Goal: Find specific page/section: Find specific page/section

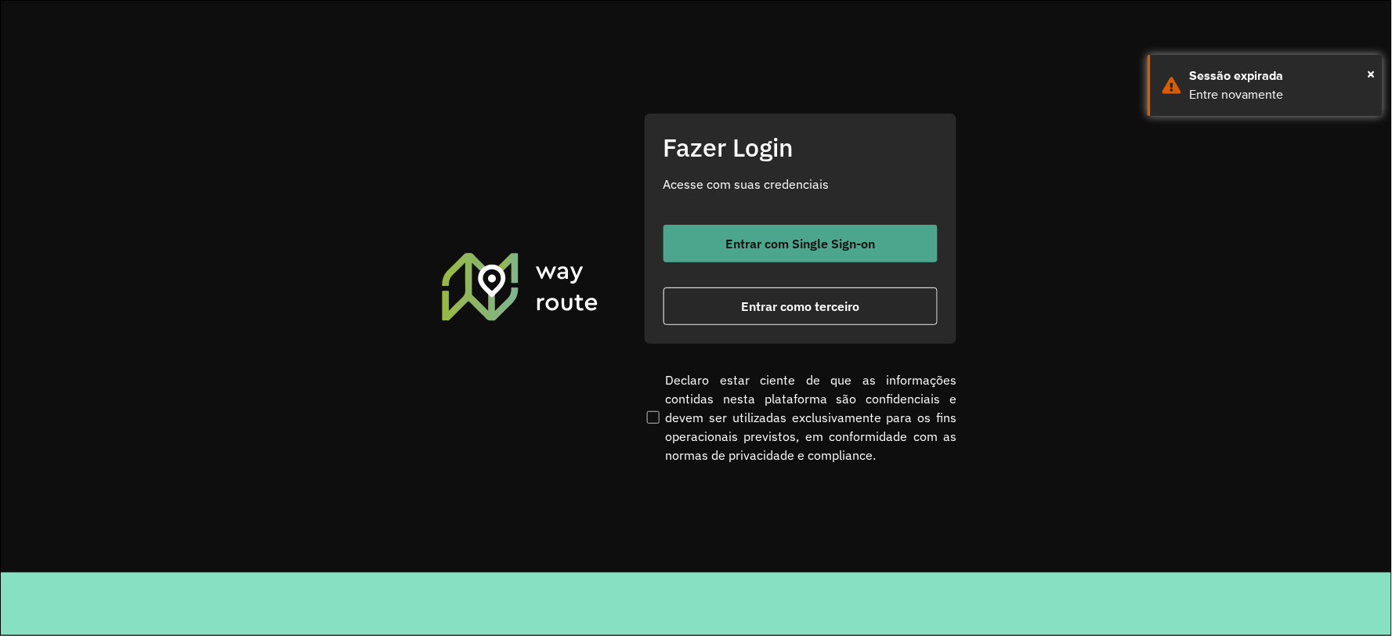
click at [776, 247] on span "Entrar com Single Sign-on" at bounding box center [800, 243] width 150 height 13
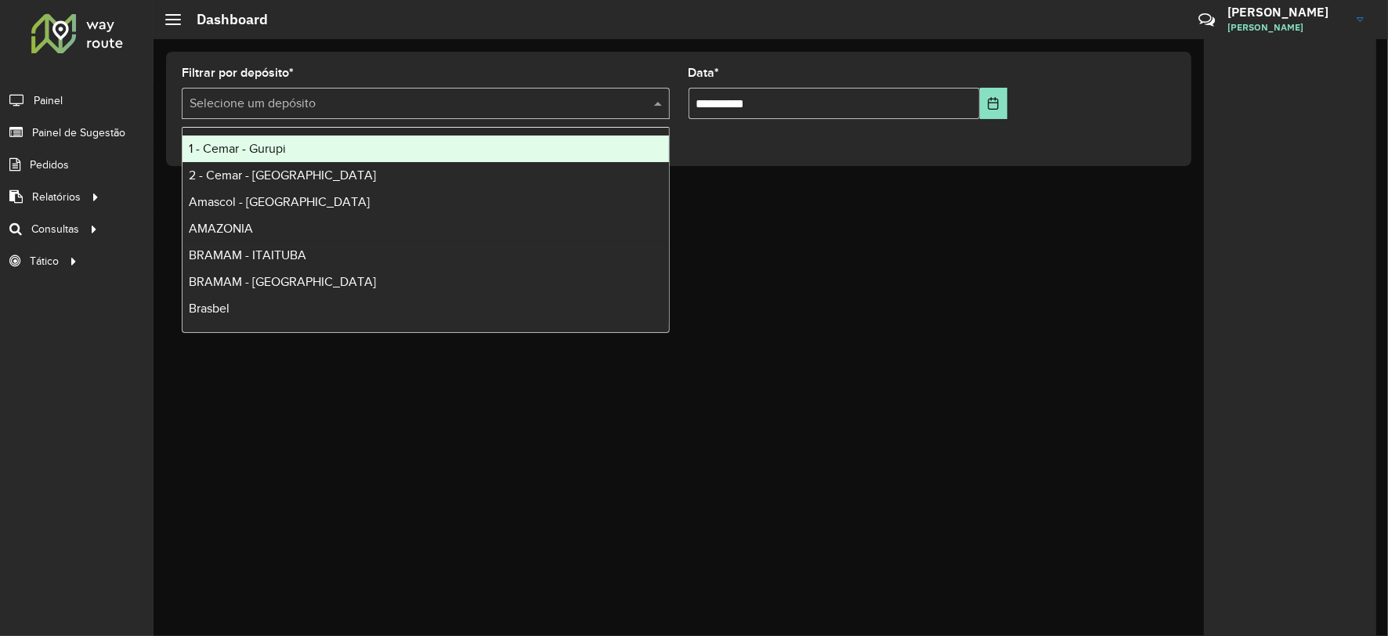
click at [342, 103] on input "text" at bounding box center [410, 104] width 441 height 19
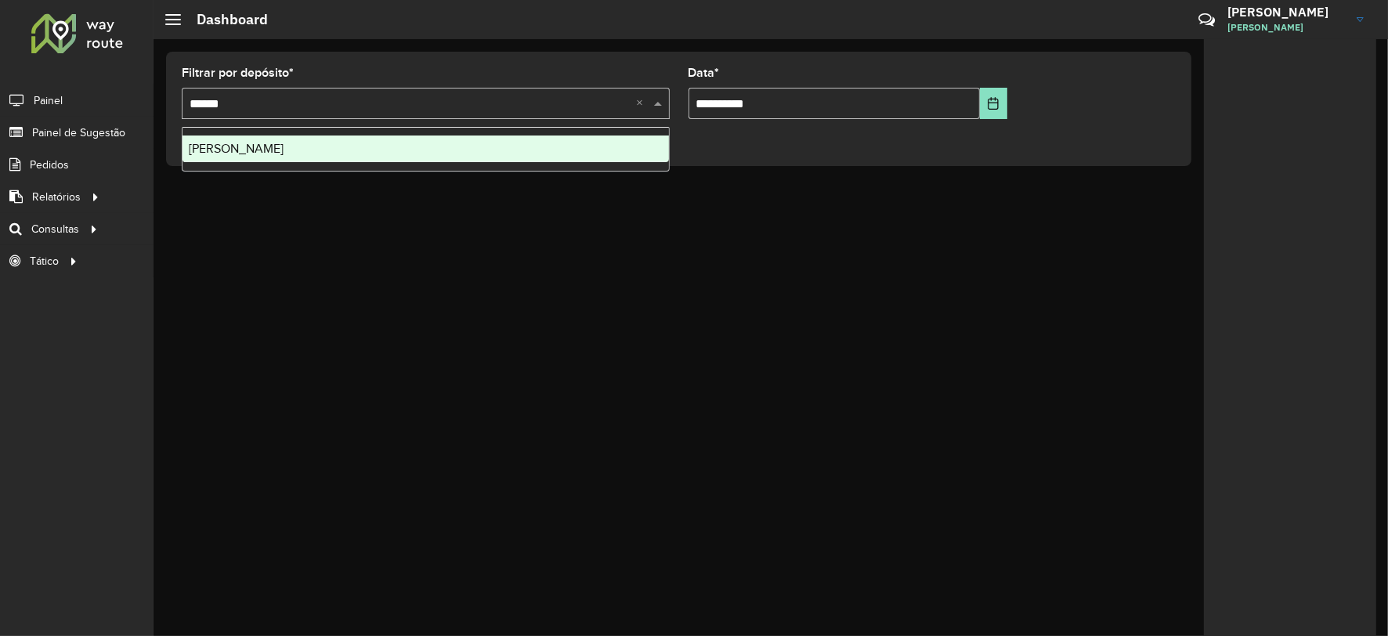
type input "*******"
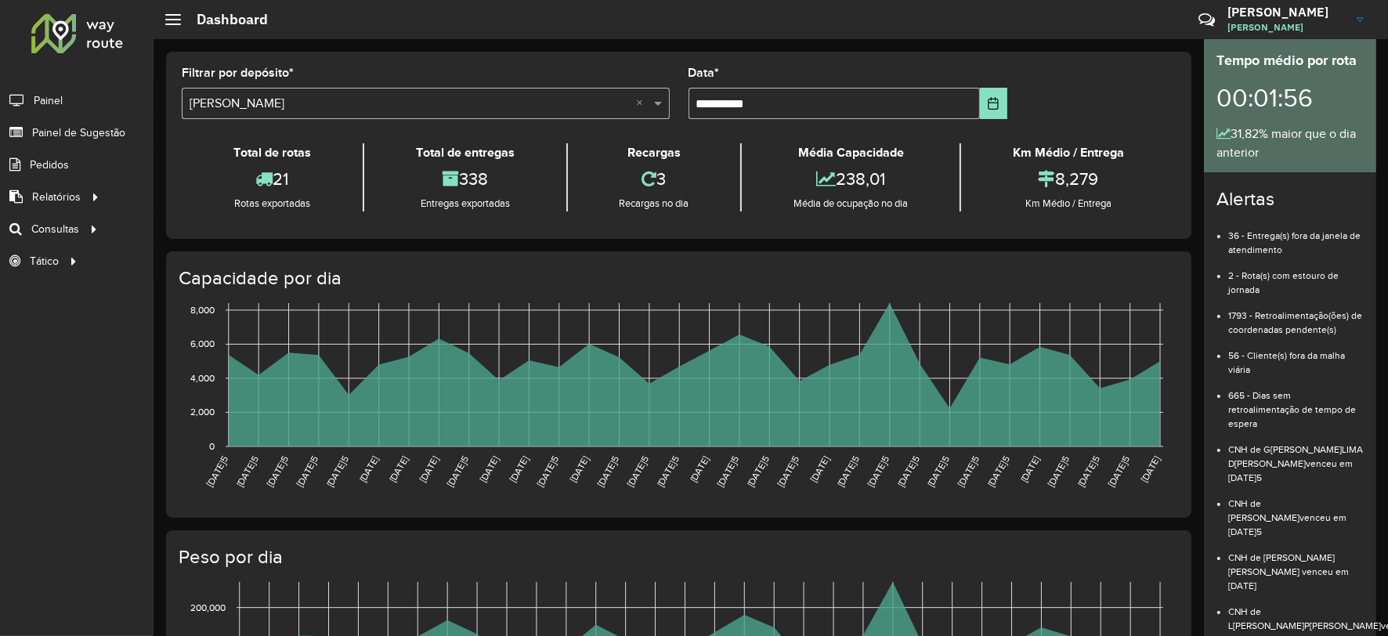
drag, startPoint x: 1083, startPoint y: 179, endPoint x: 983, endPoint y: 277, distance: 140.2
click at [974, 231] on div "**********" at bounding box center [678, 145] width 1025 height 187
click at [1051, 222] on div "Total de rotas 21 Rotas exportadas Total de entregas 338 Entregas exportadas Re…" at bounding box center [679, 178] width 994 height 92
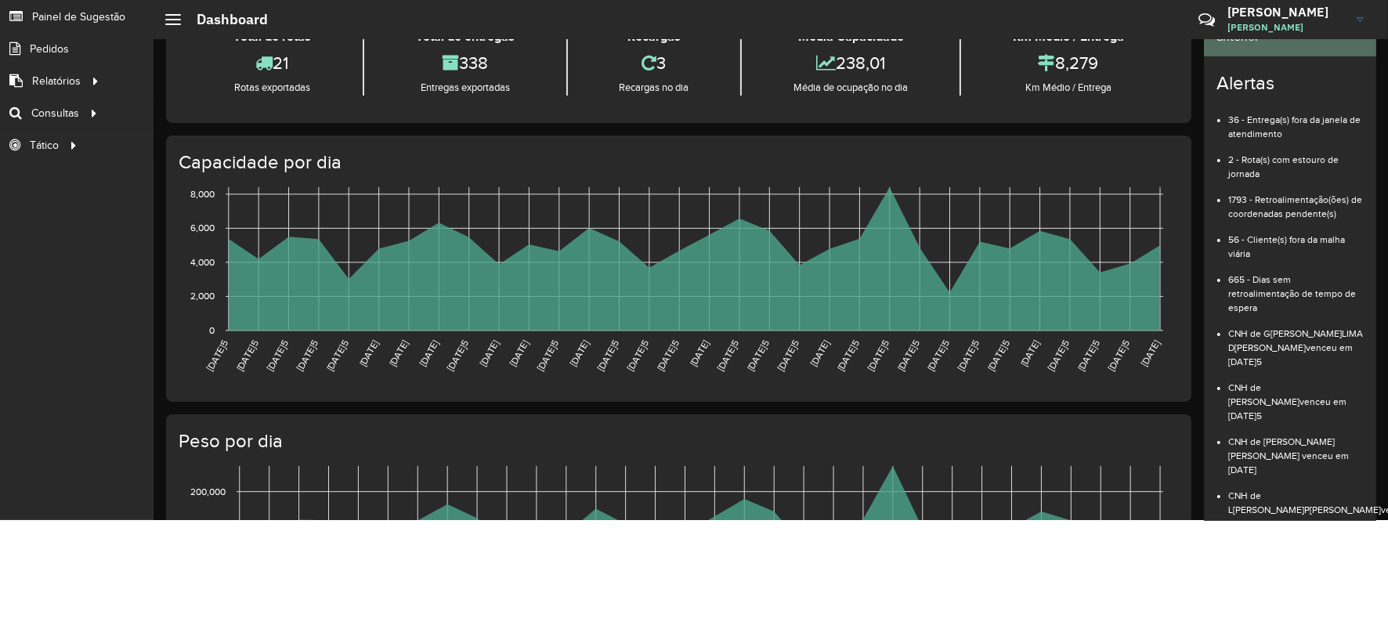
scroll to position [261, 0]
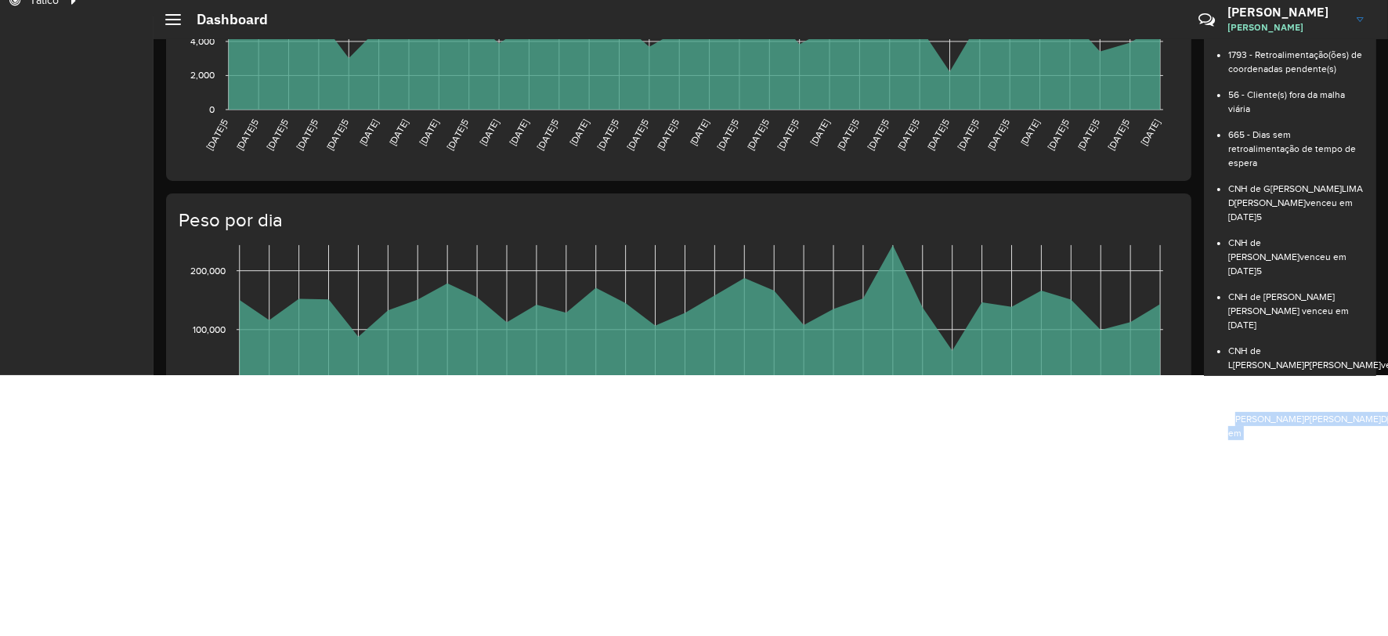
drag, startPoint x: 1269, startPoint y: 340, endPoint x: 1328, endPoint y: 374, distance: 67.7
click at [1328, 386] on li "CNH de JOAO PAULO FERREIRA DE AZEVEDO venceu em 20/01/2025" at bounding box center [1296, 413] width 136 height 54
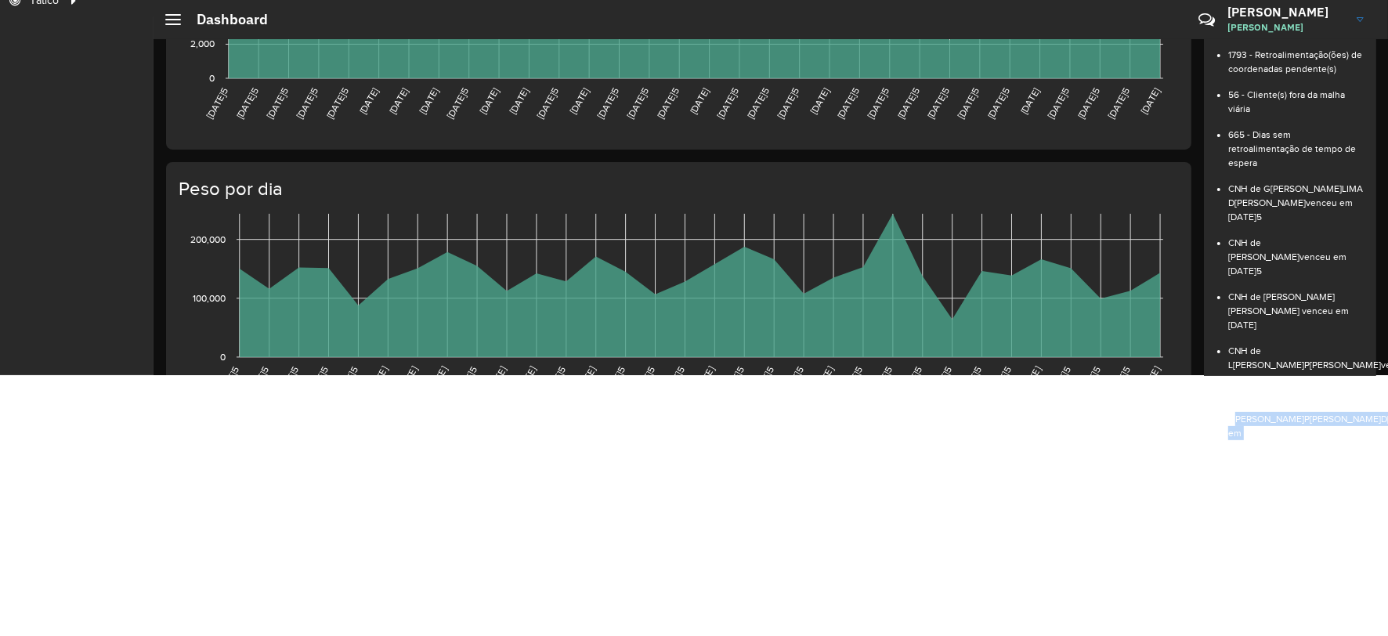
click at [1307, 386] on li "CNH de JOAO PAULO FERREIRA DE AZEVEDO venceu em 20/01/2025" at bounding box center [1296, 413] width 136 height 54
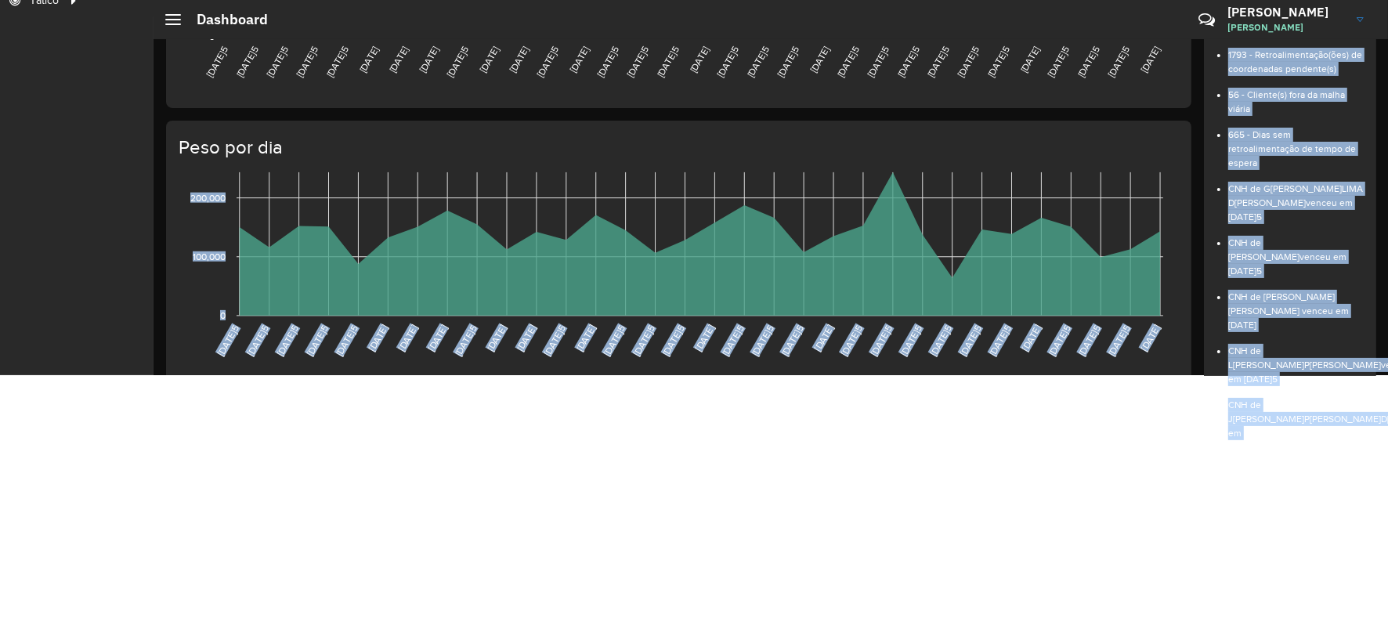
drag, startPoint x: 1303, startPoint y: 380, endPoint x: 1186, endPoint y: 342, distance: 122.9
click at [1186, 342] on hb-dashboard "**********" at bounding box center [771, 153] width 1188 height 1049
click at [1308, 283] on li "CNH de FRANCIEL COSTA DA SILVA venceu em 05/03/2025" at bounding box center [1296, 305] width 136 height 54
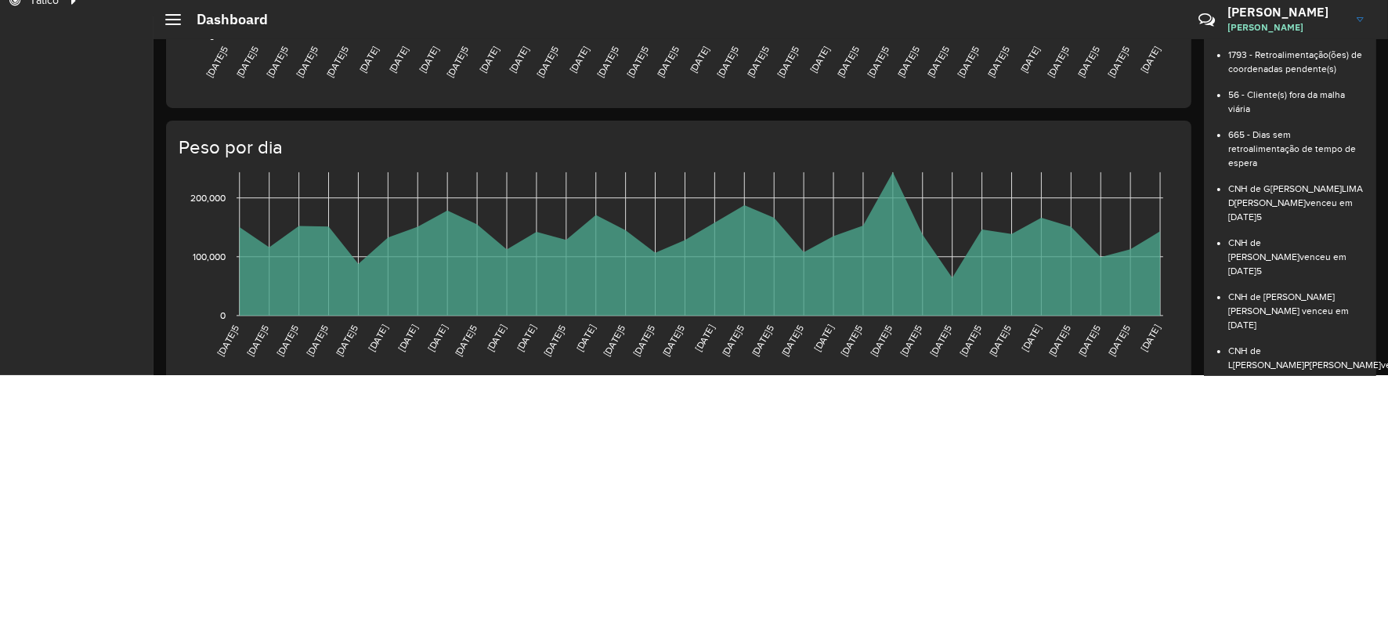
click at [1340, 332] on li "CNH de LEANDRO DA SILVA PERES venceu em 29/01/2025" at bounding box center [1296, 359] width 136 height 54
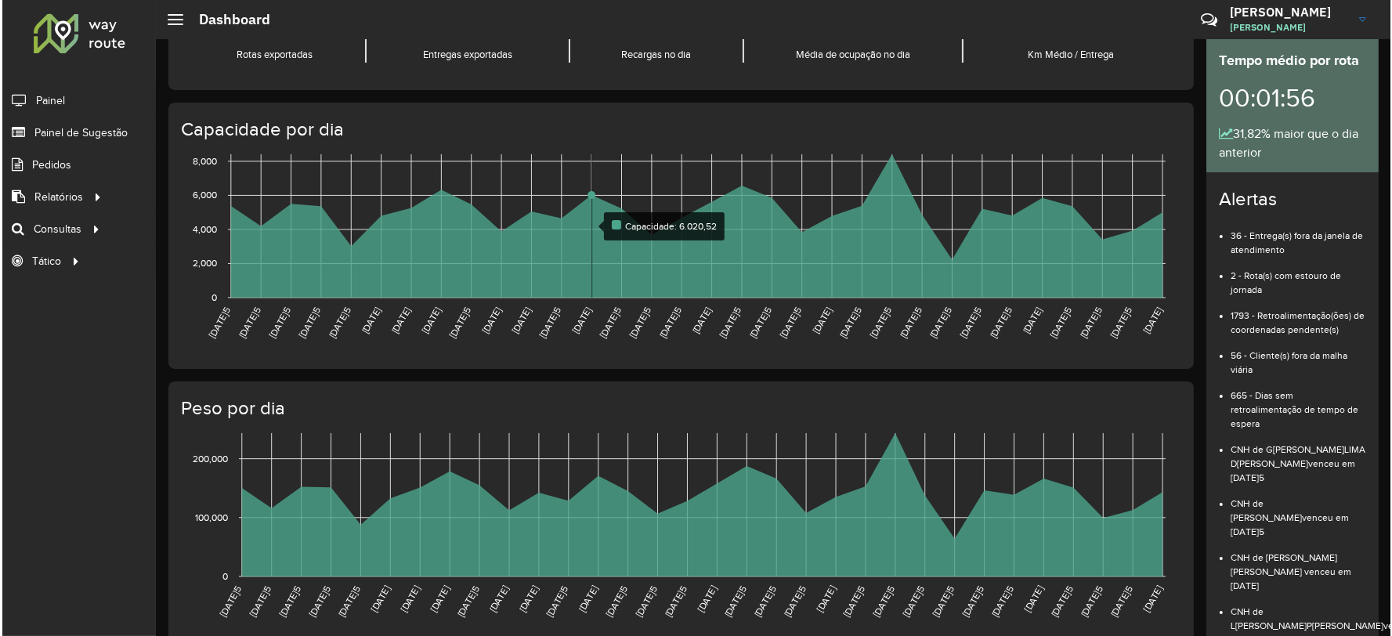
scroll to position [0, 0]
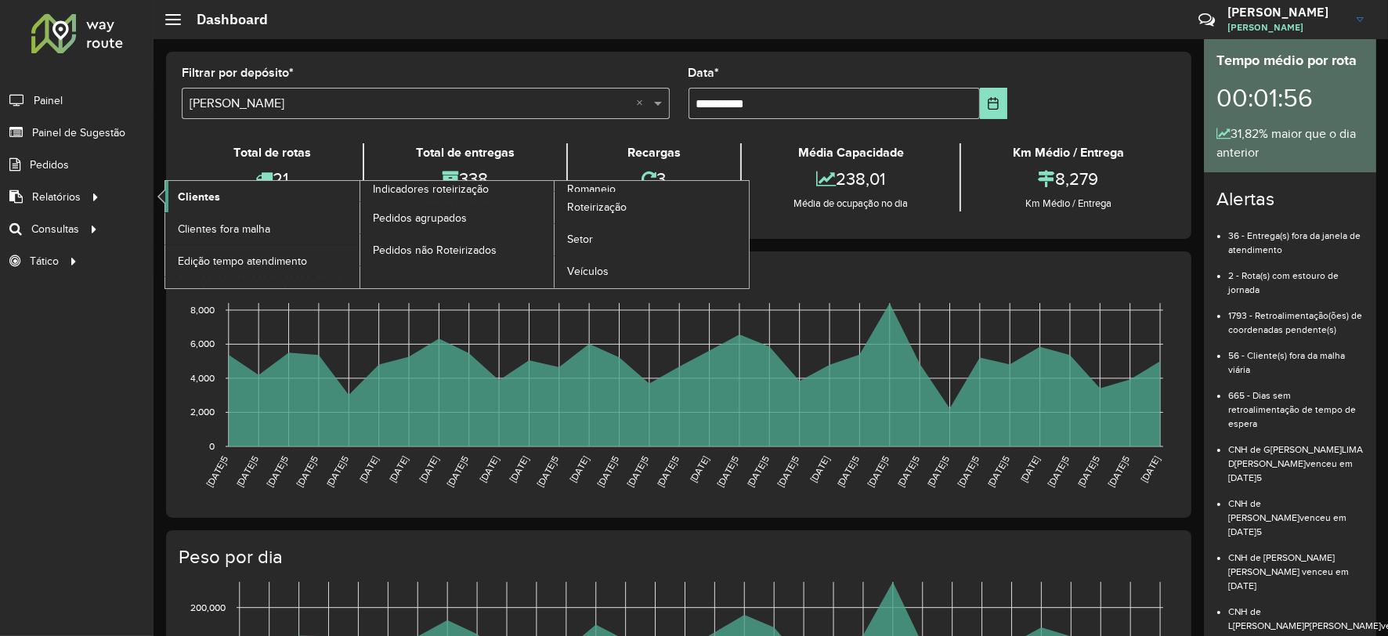
click at [206, 191] on span "Clientes" at bounding box center [199, 197] width 42 height 16
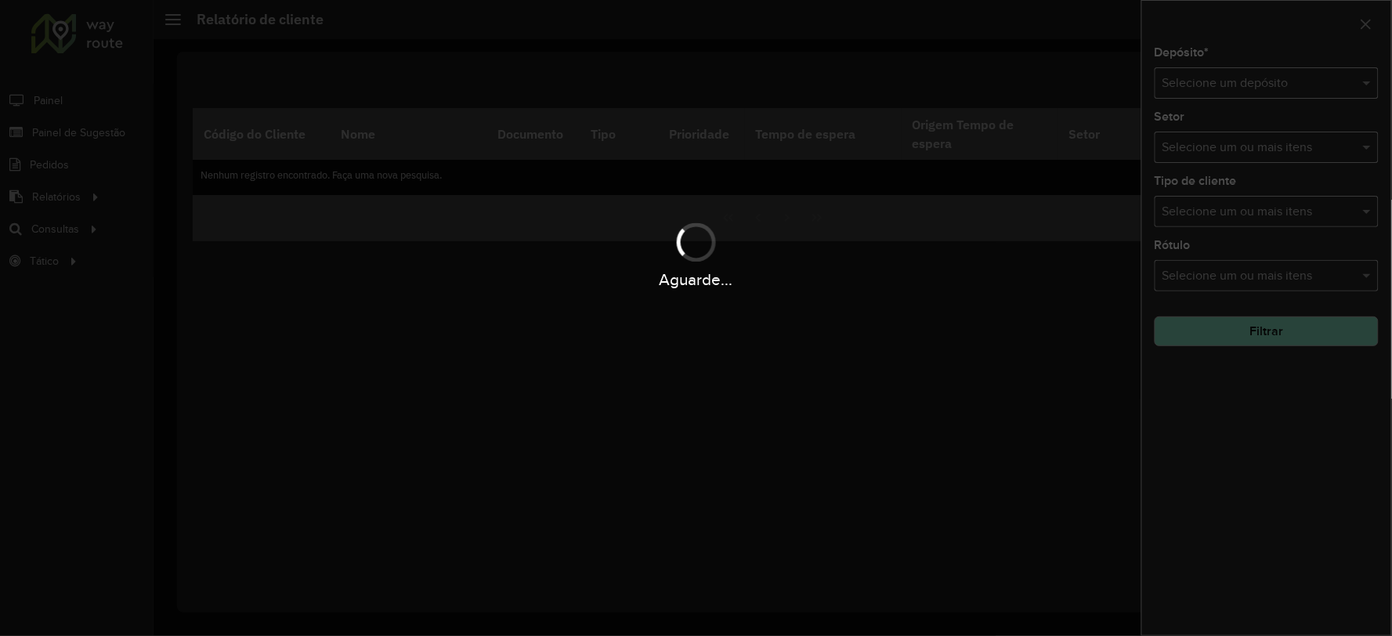
click at [1255, 81] on hb-app "Aguarde... Pop-up bloqueado! Seu navegador bloqueou automáticamente a abertura …" at bounding box center [696, 318] width 1392 height 636
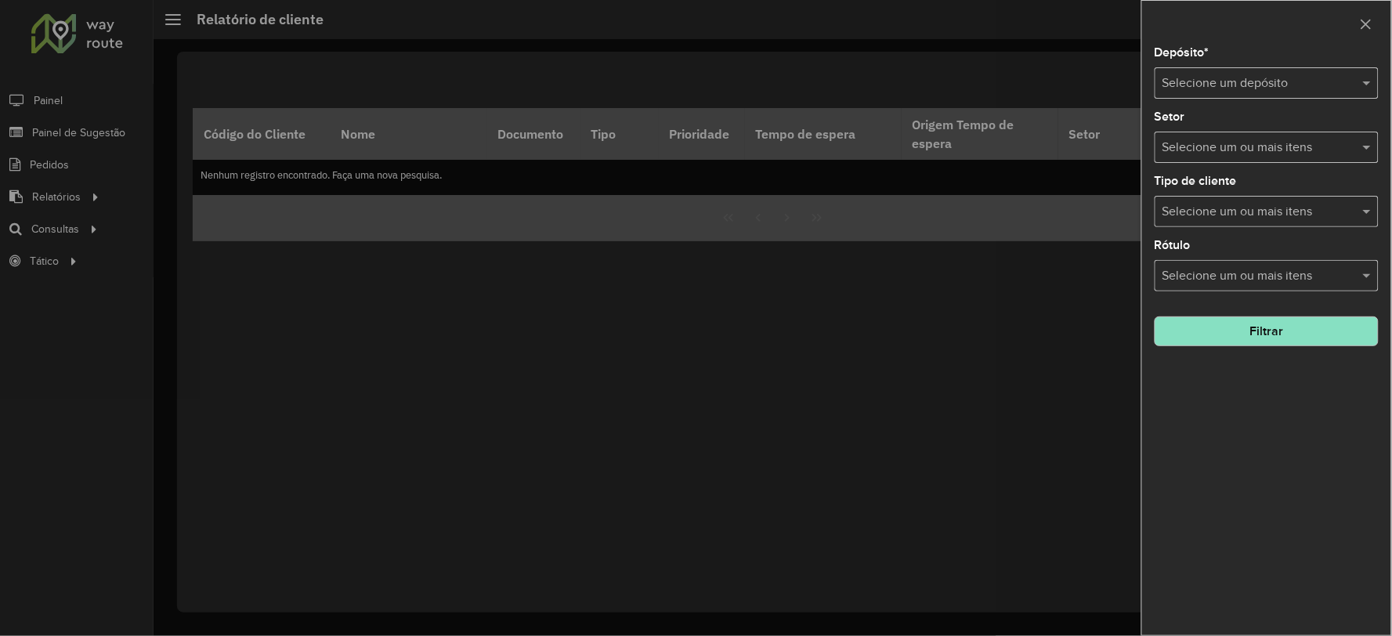
click at [1255, 81] on input "text" at bounding box center [1251, 83] width 177 height 19
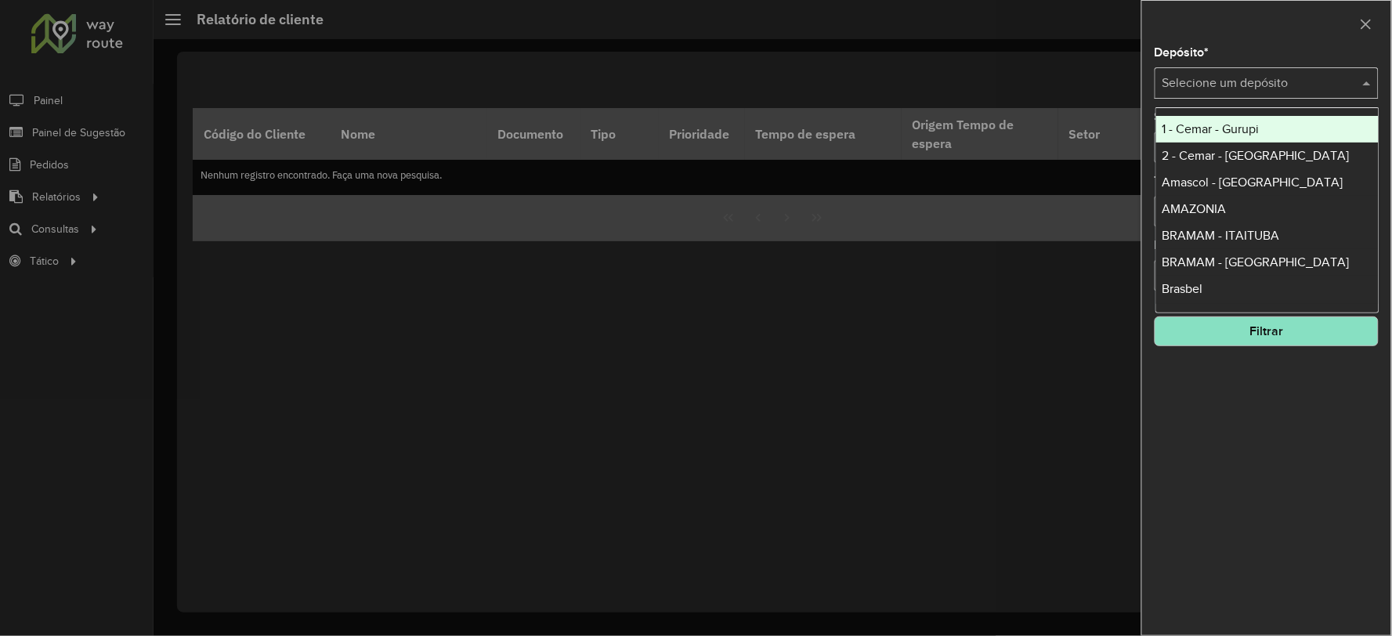
click at [1249, 27] on div at bounding box center [1266, 24] width 249 height 46
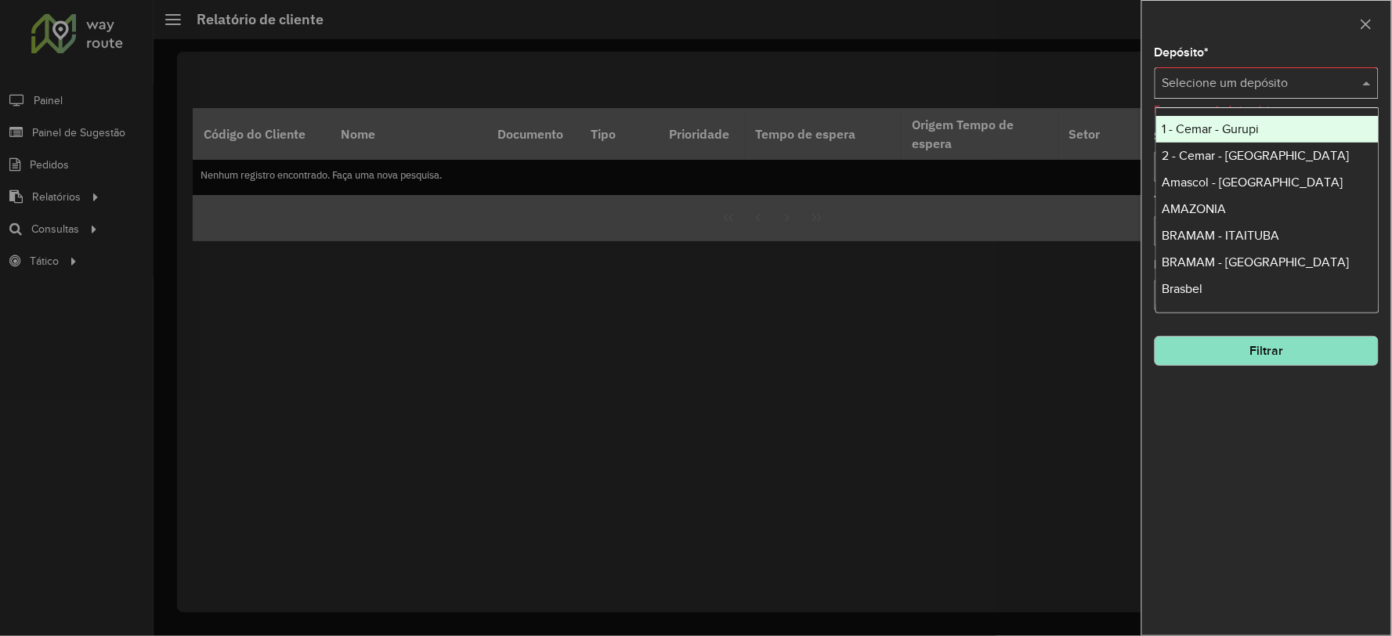
click at [1256, 71] on div "Selecione um depósito" at bounding box center [1267, 82] width 224 height 31
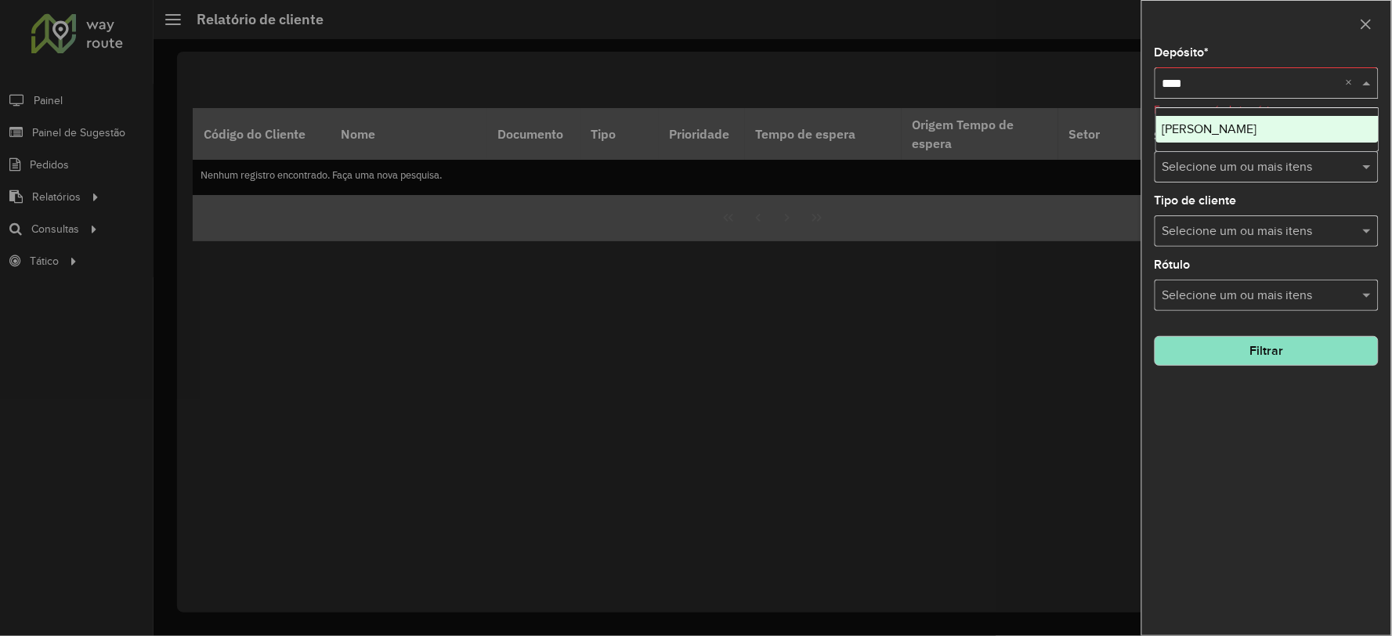
type input "*****"
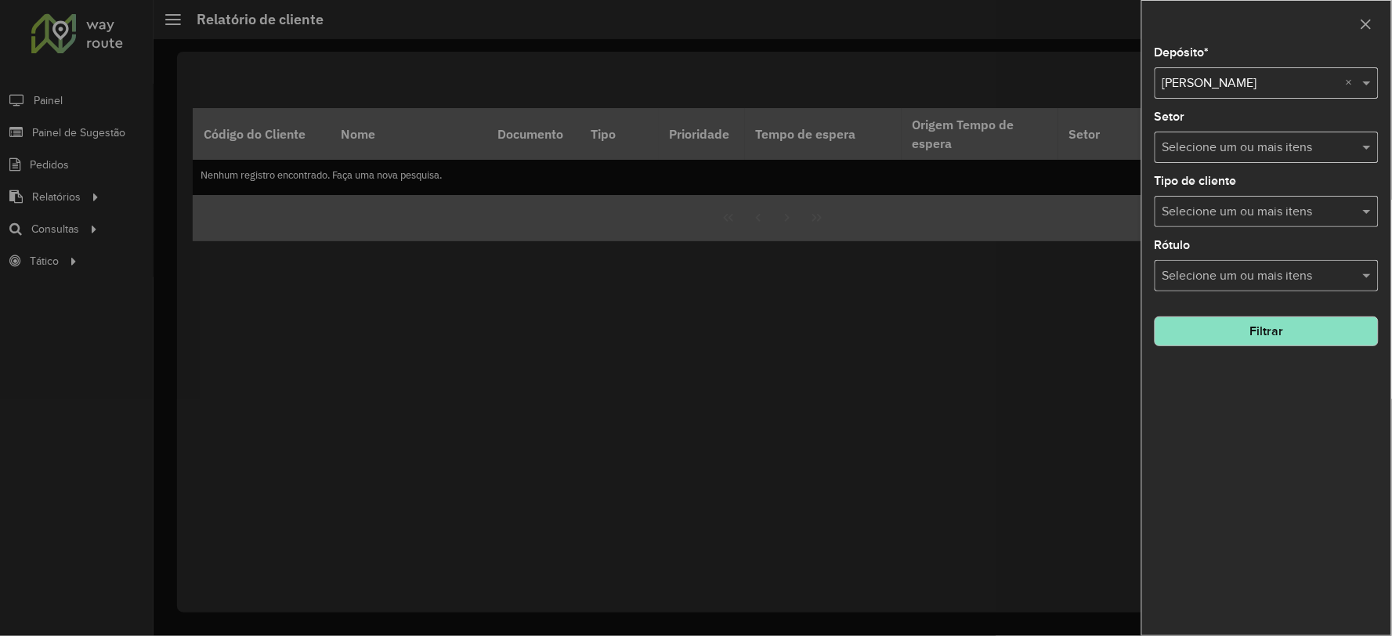
click at [1290, 343] on button "Filtrar" at bounding box center [1267, 331] width 224 height 30
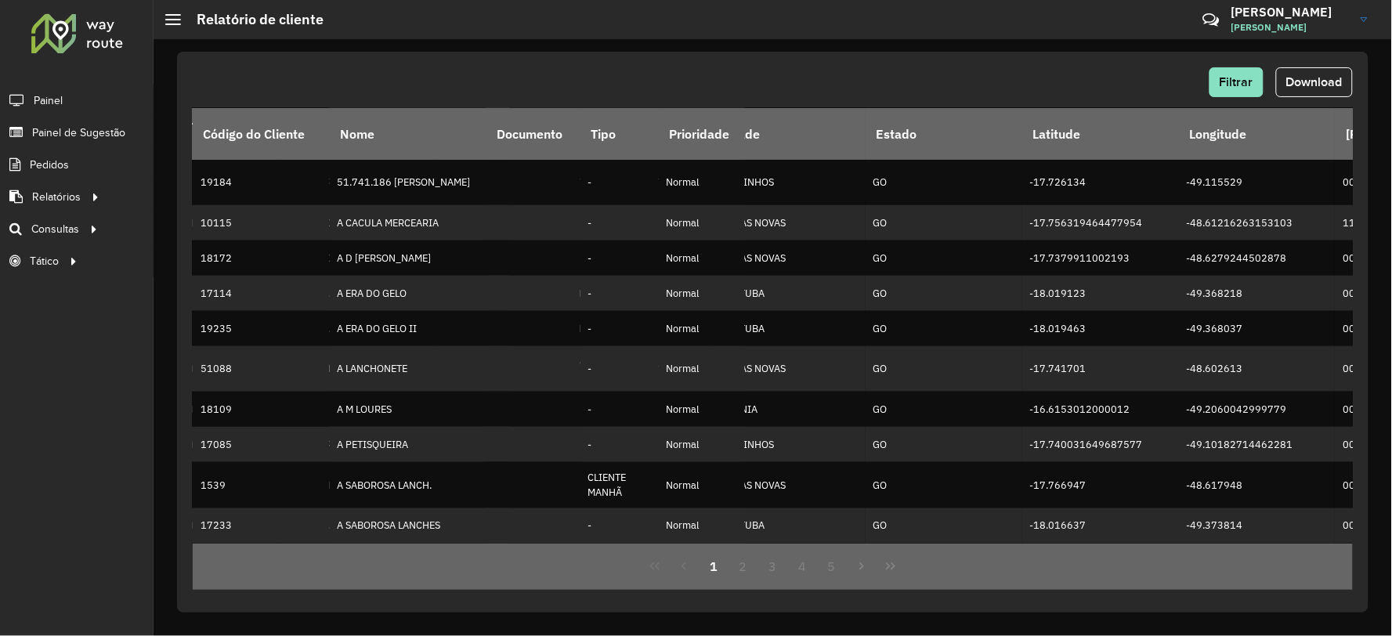
scroll to position [429, 0]
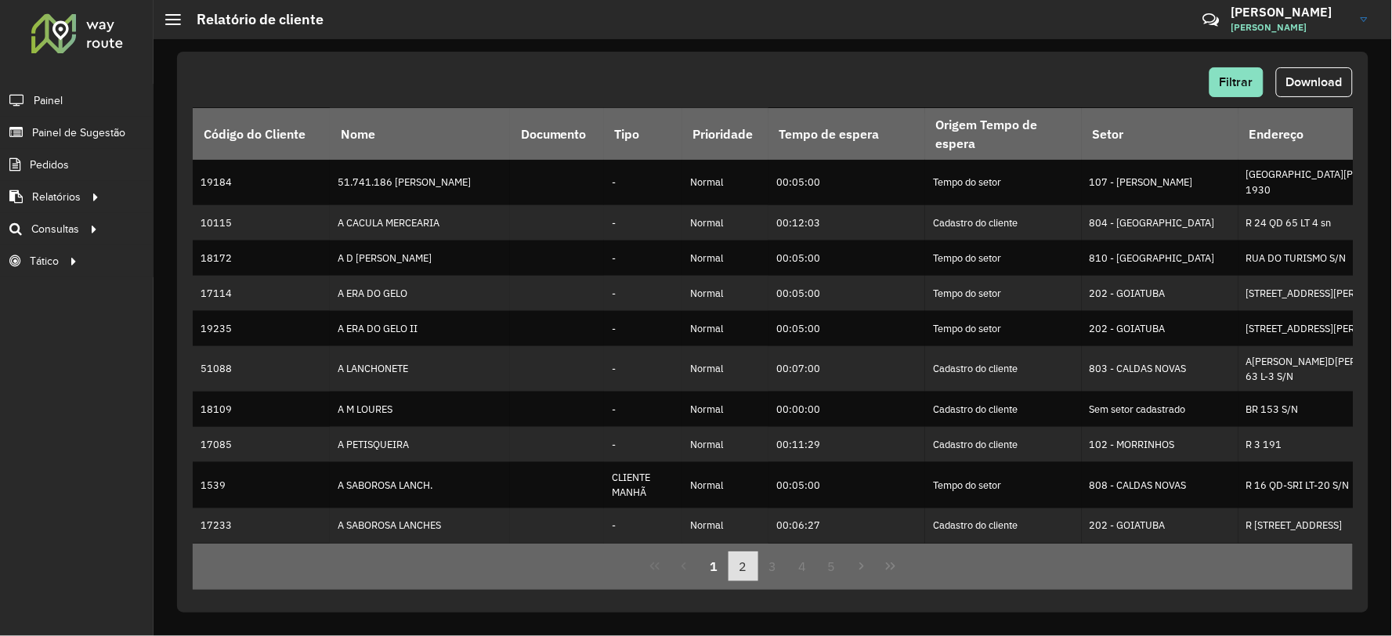
click at [730, 566] on button "2" at bounding box center [744, 567] width 30 height 30
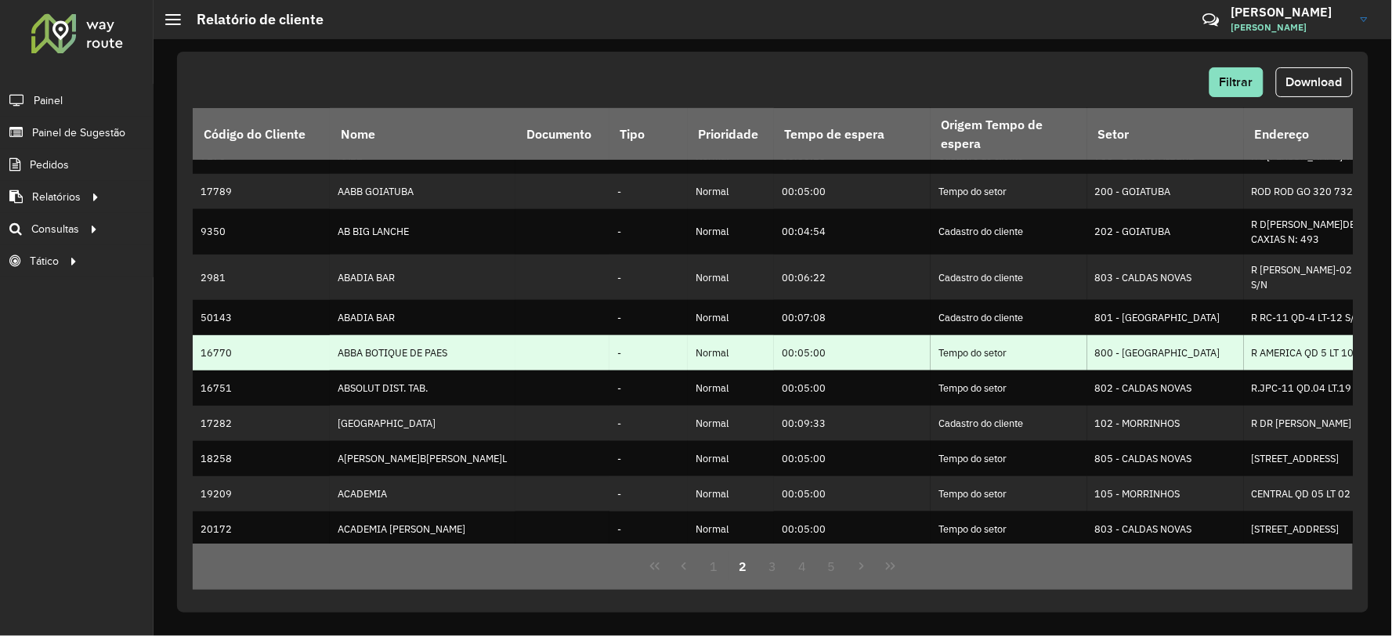
scroll to position [367, 0]
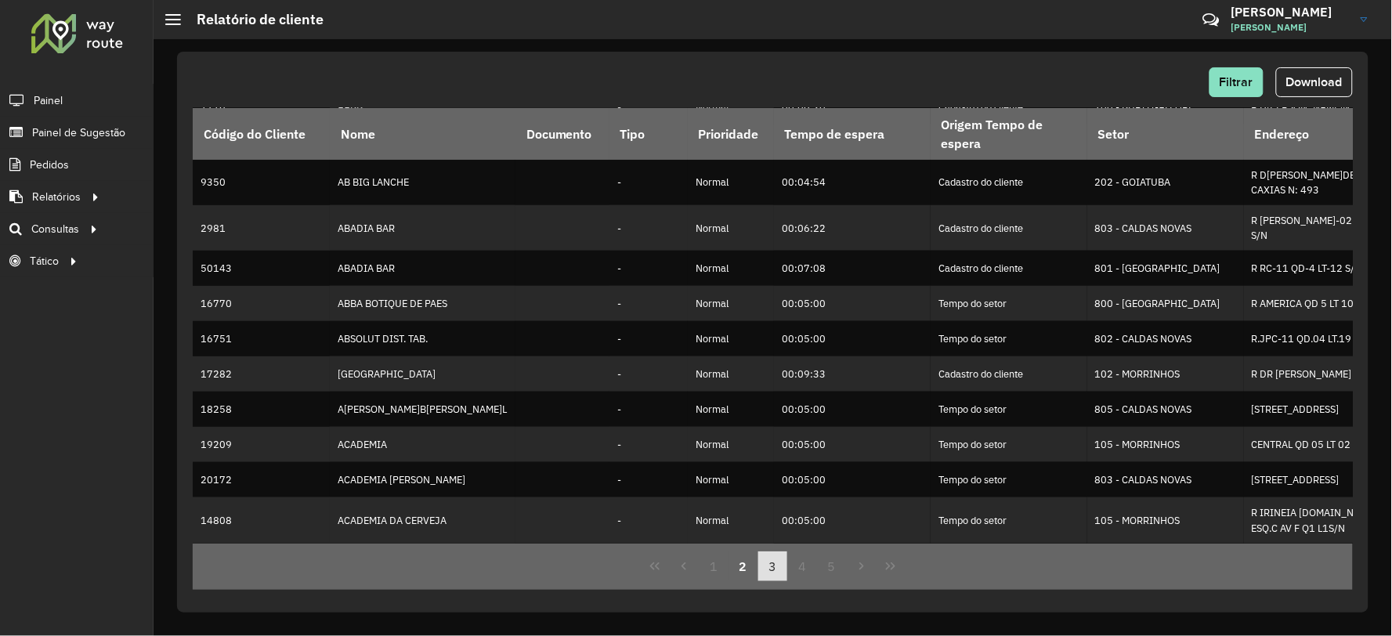
click at [769, 564] on button "3" at bounding box center [773, 567] width 30 height 30
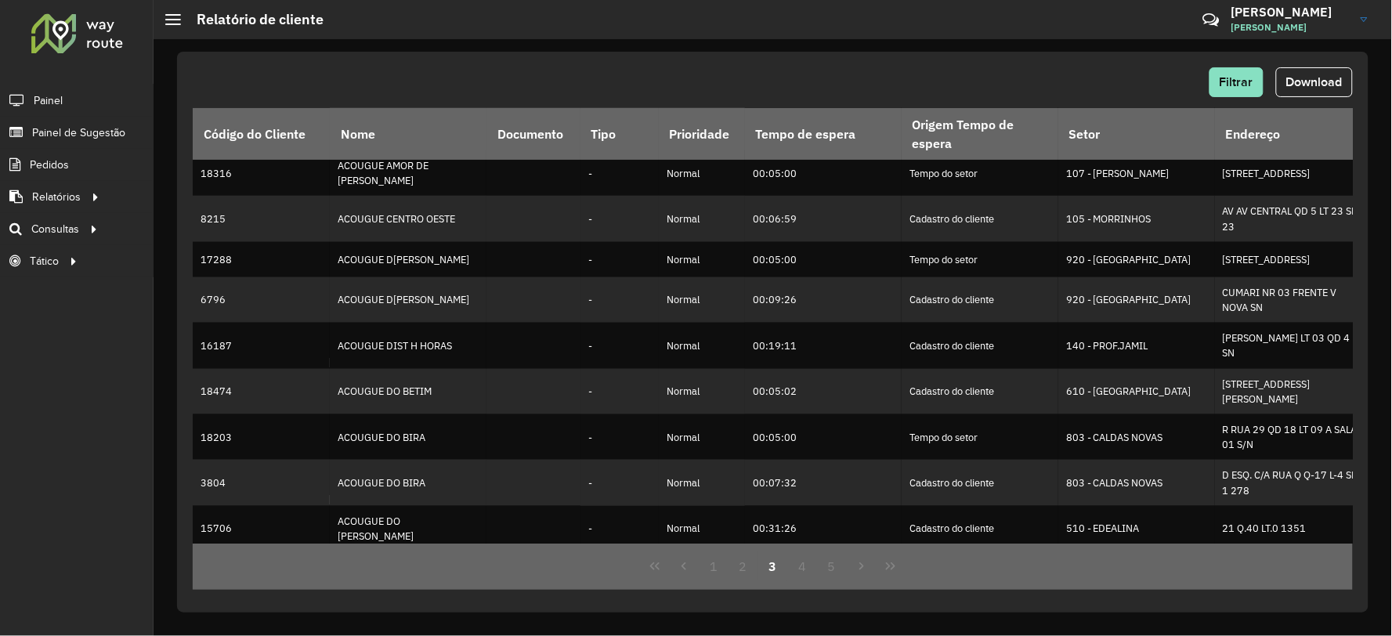
scroll to position [0, 0]
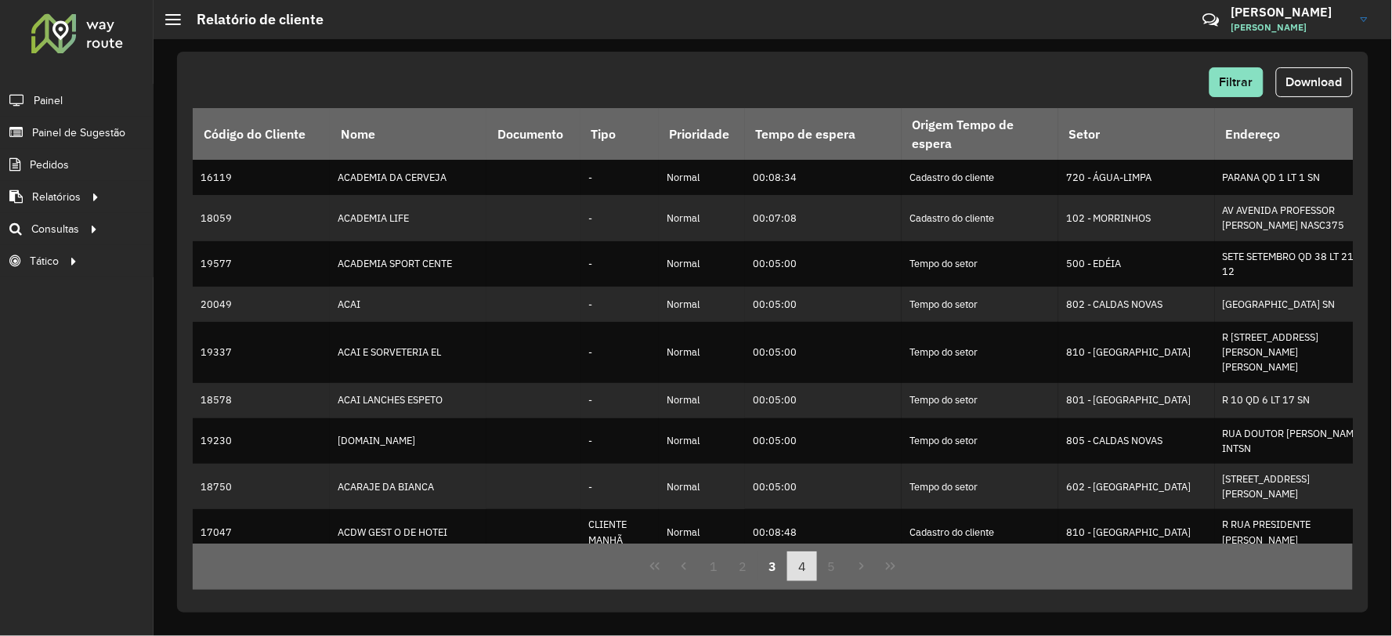
click at [801, 559] on button "4" at bounding box center [802, 567] width 30 height 30
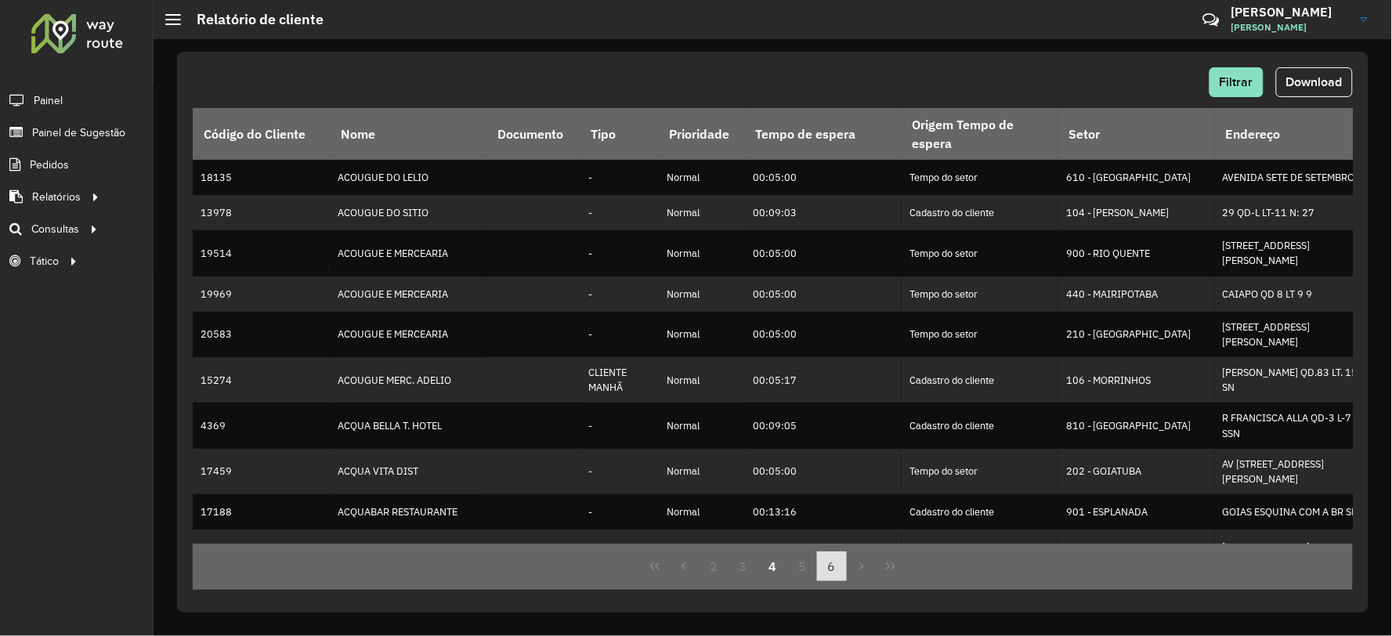
click at [841, 569] on button "6" at bounding box center [832, 567] width 30 height 30
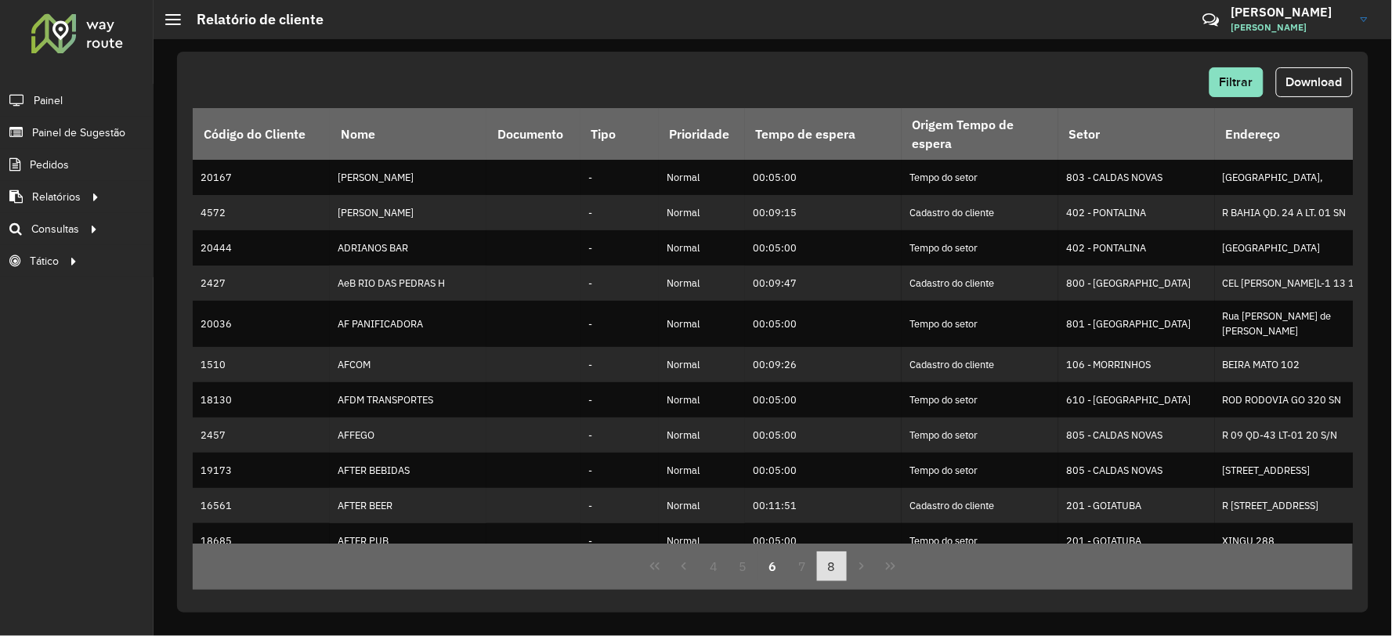
click at [839, 572] on button "8" at bounding box center [832, 567] width 30 height 30
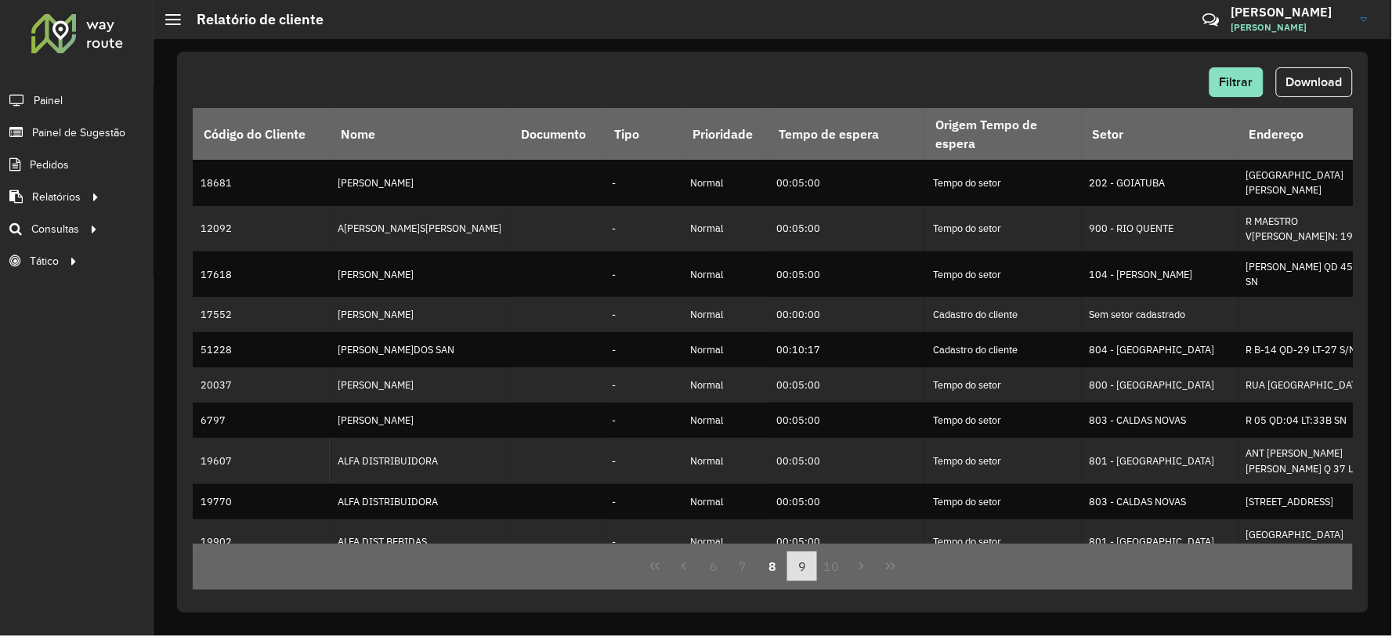
click at [799, 570] on button "9" at bounding box center [802, 567] width 30 height 30
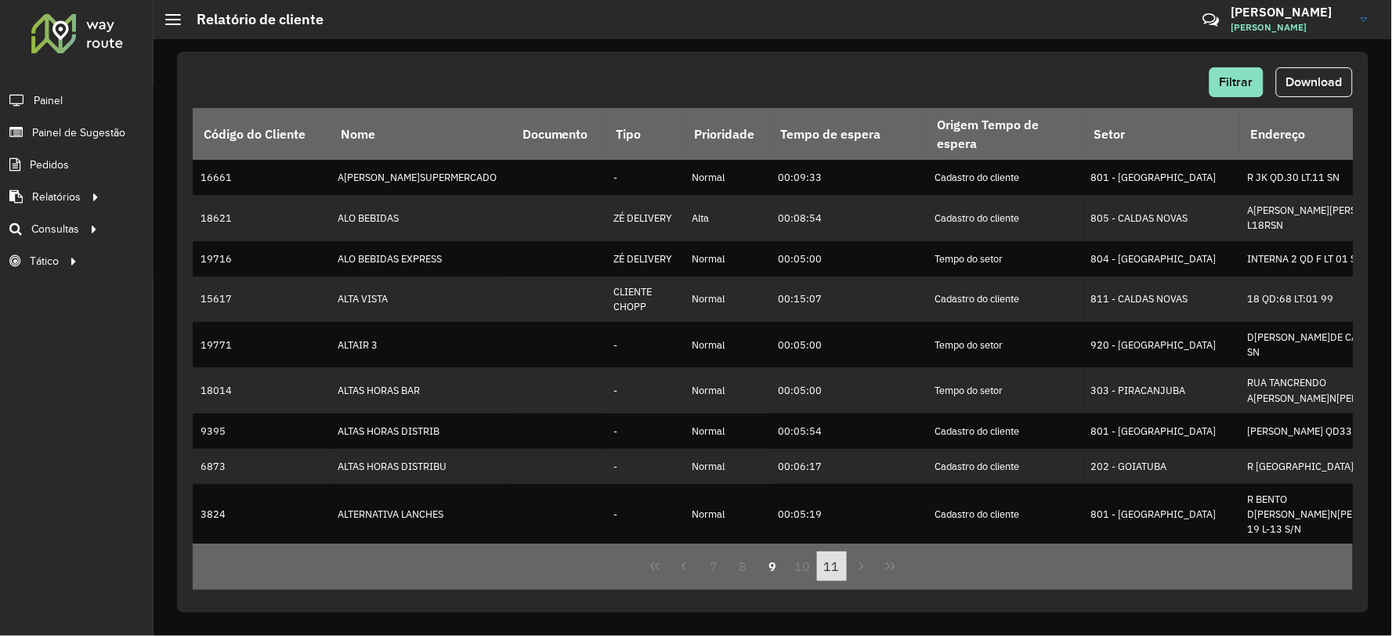
click at [826, 566] on button "11" at bounding box center [832, 567] width 30 height 30
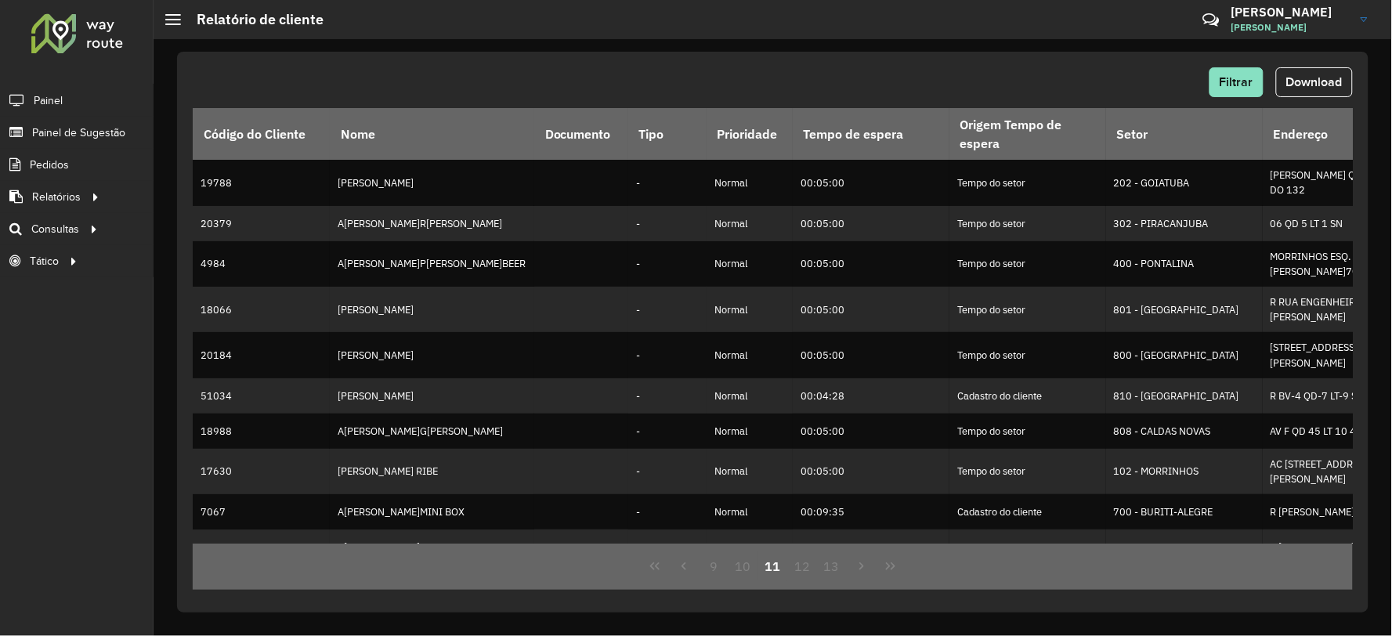
click at [787, 569] on button "11" at bounding box center [773, 567] width 30 height 30
click at [812, 569] on button "12" at bounding box center [802, 567] width 30 height 30
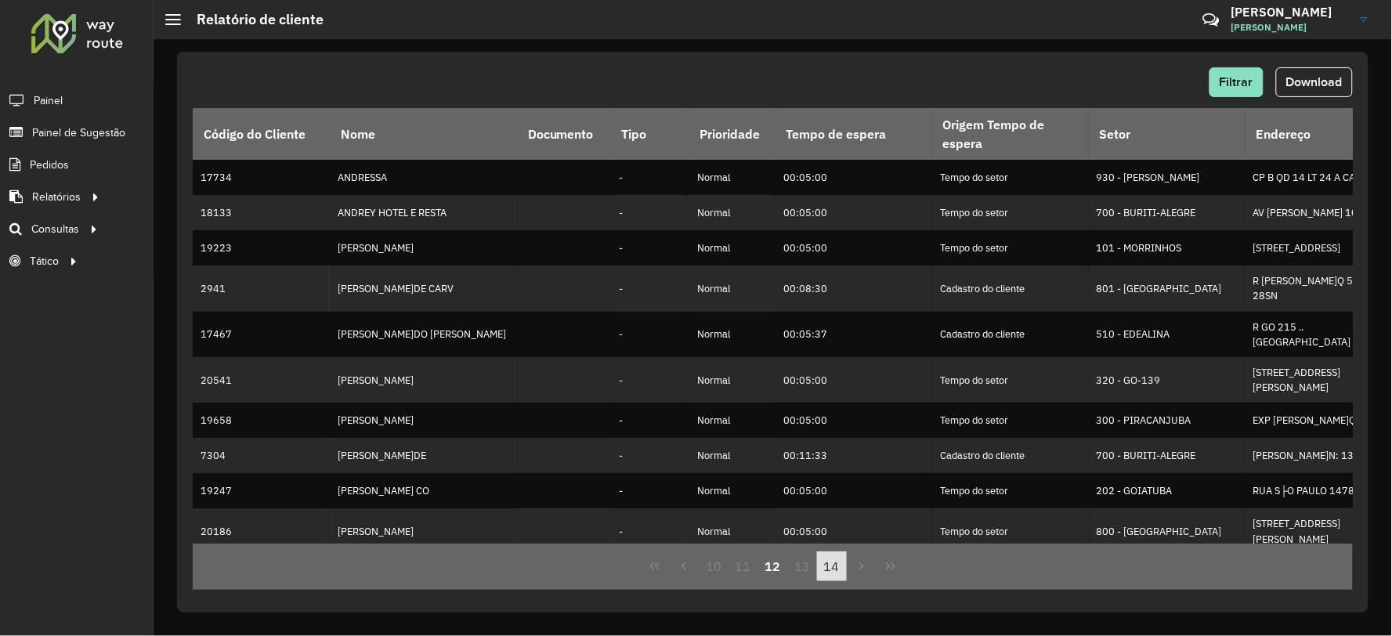
click at [829, 569] on button "14" at bounding box center [832, 567] width 30 height 30
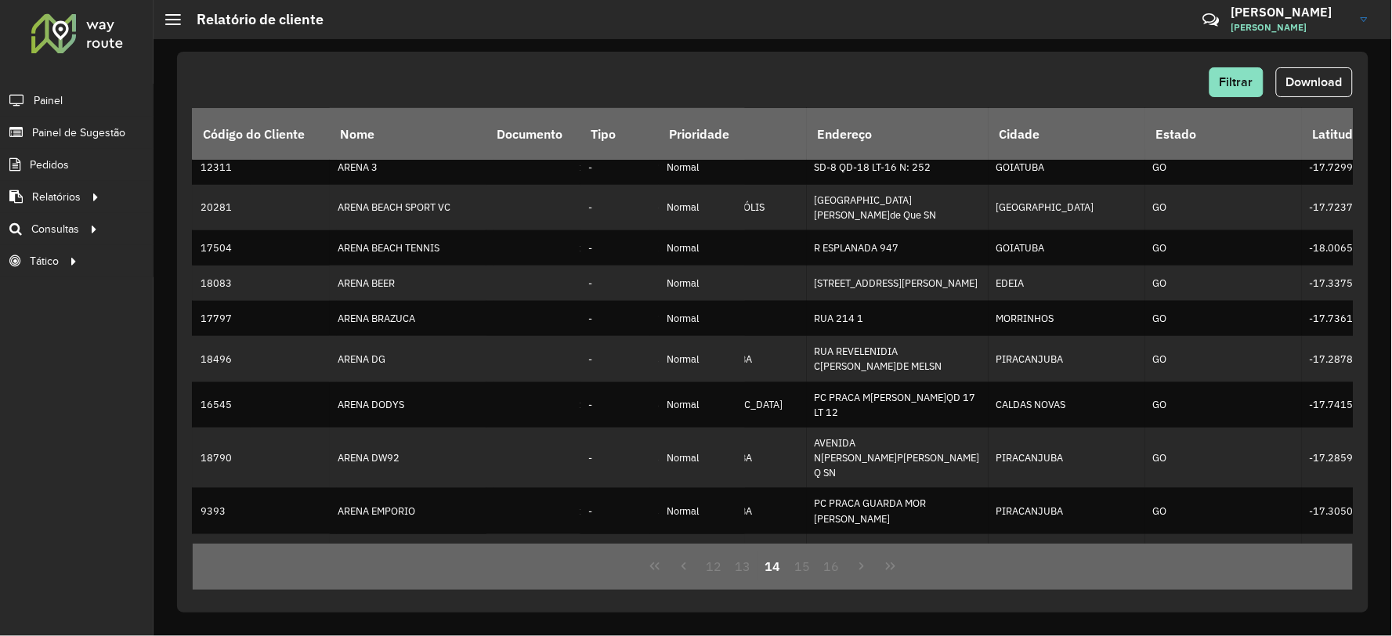
scroll to position [450, 408]
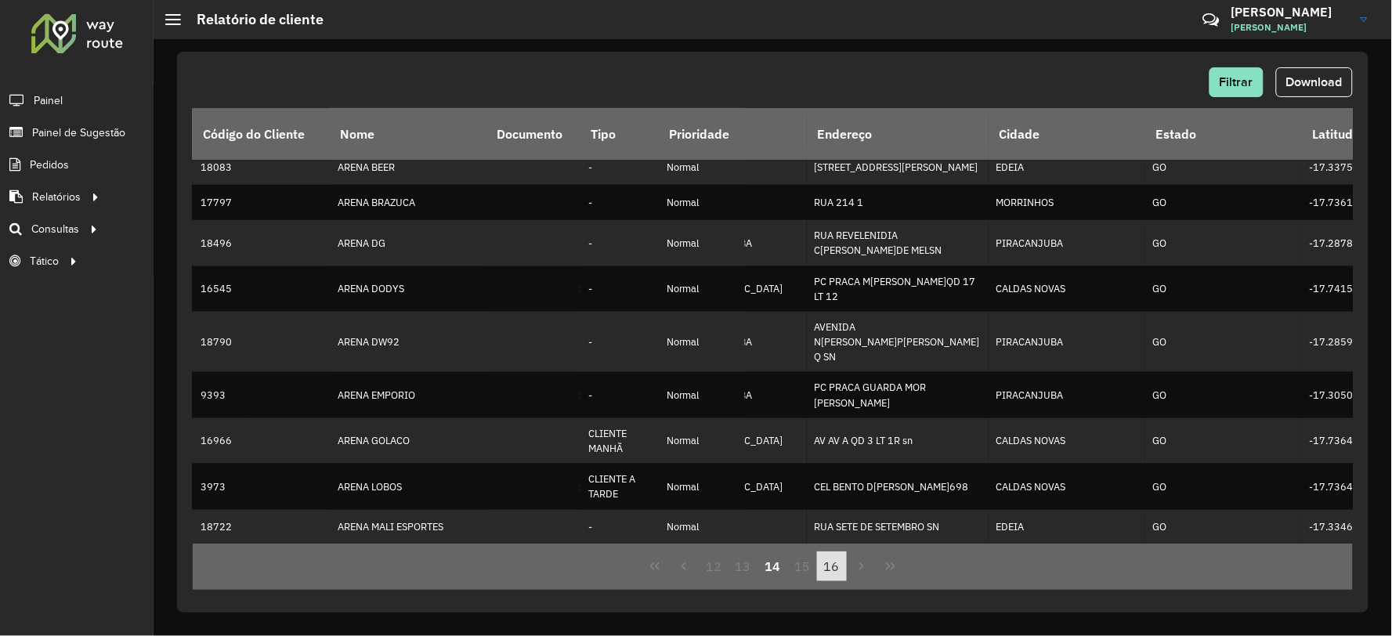
click at [827, 561] on button "16" at bounding box center [832, 567] width 30 height 30
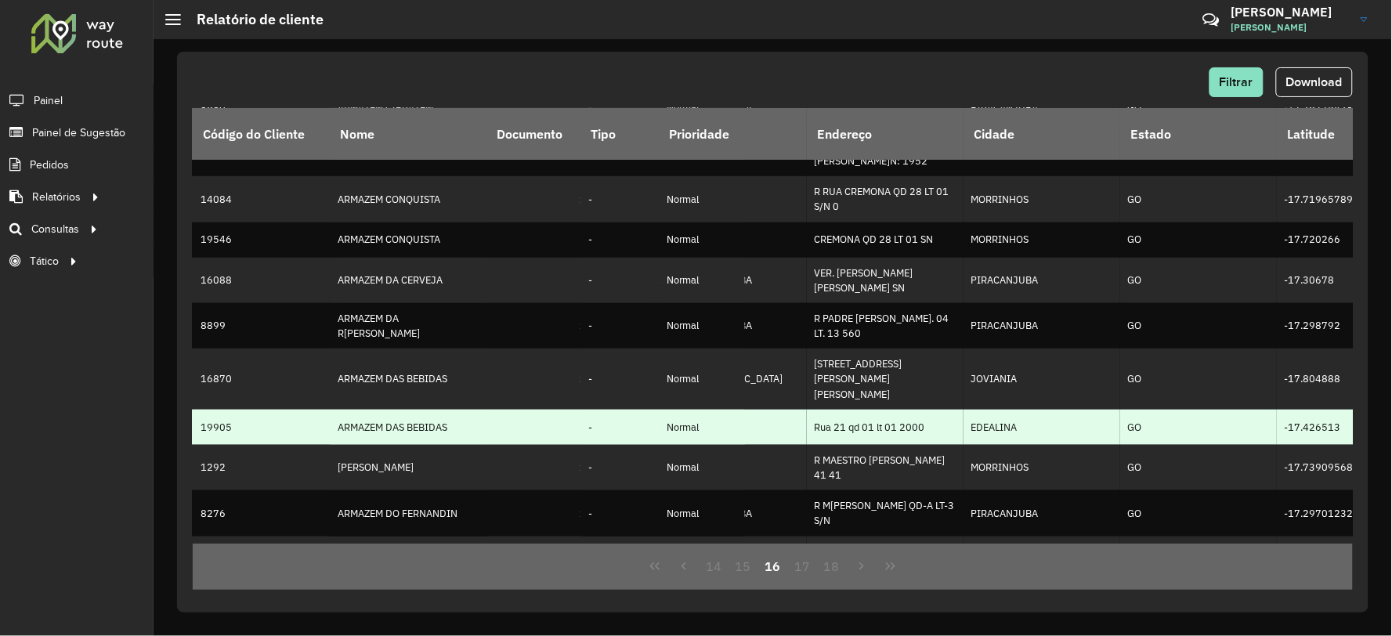
scroll to position [472, 408]
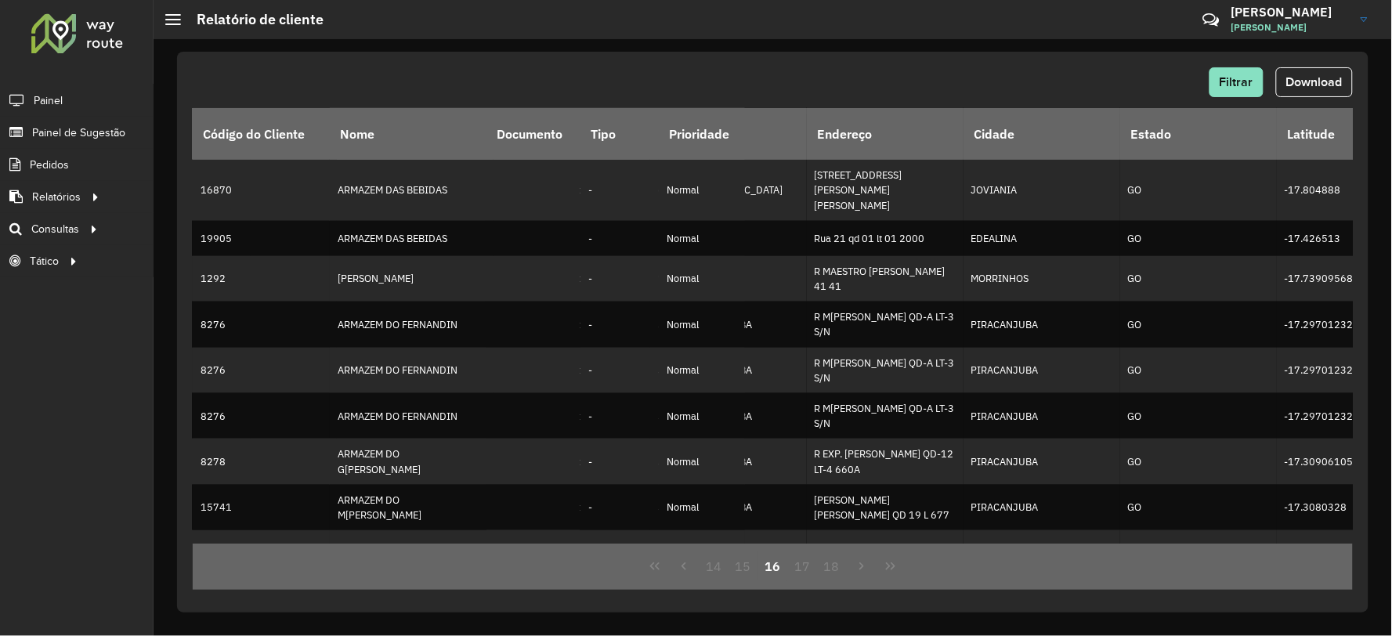
drag, startPoint x: 577, startPoint y: 545, endPoint x: 279, endPoint y: 551, distance: 298.5
click at [216, 562] on div "14 15 16 17 18" at bounding box center [773, 567] width 1160 height 46
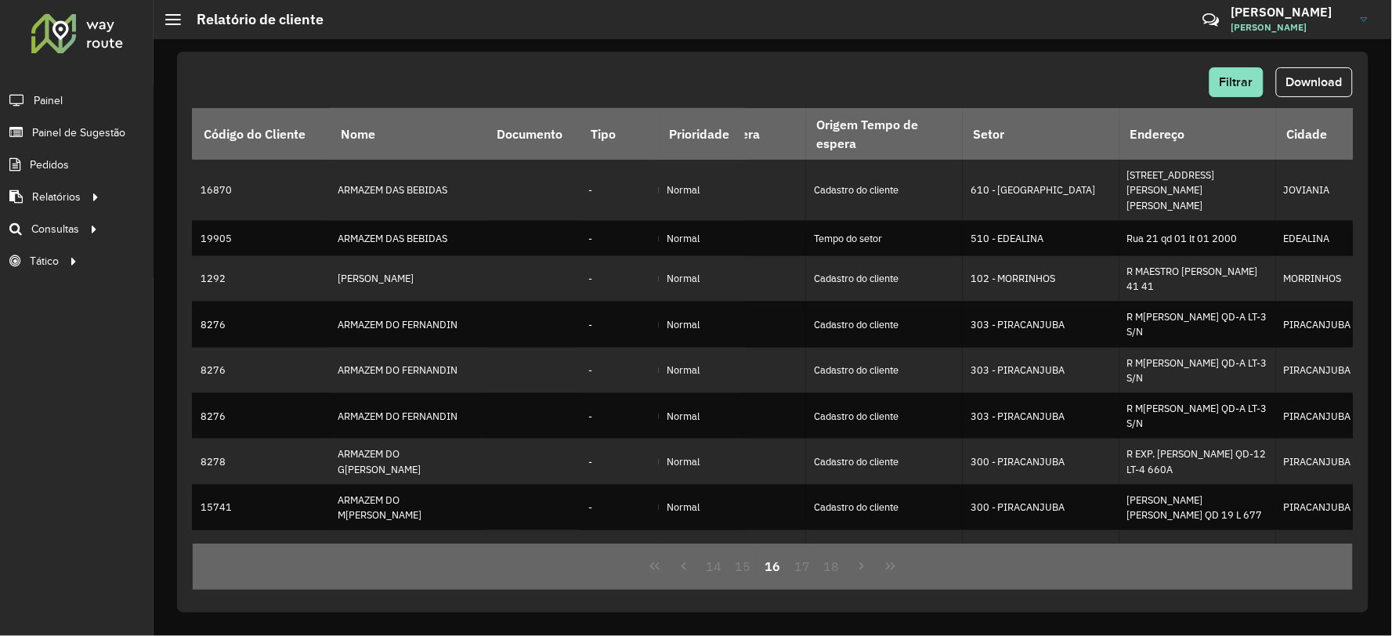
scroll to position [472, 0]
